Goal: Participate in discussion: Engage in conversation with other users on a specific topic

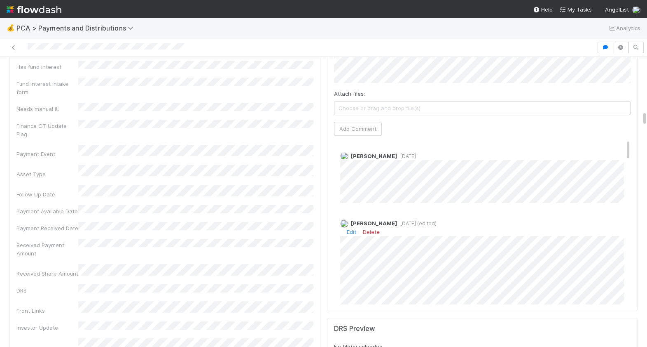
scroll to position [1094, 0]
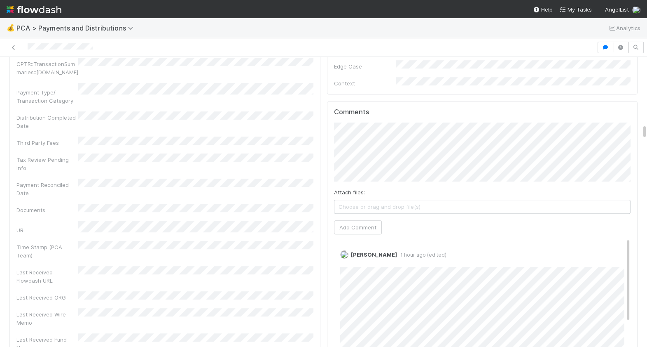
scroll to position [1258, 0]
click at [27, 47] on div at bounding box center [298, 48] width 591 height 12
click at [370, 219] on button "Add Comment" at bounding box center [358, 226] width 48 height 14
